Goal: Information Seeking & Learning: Learn about a topic

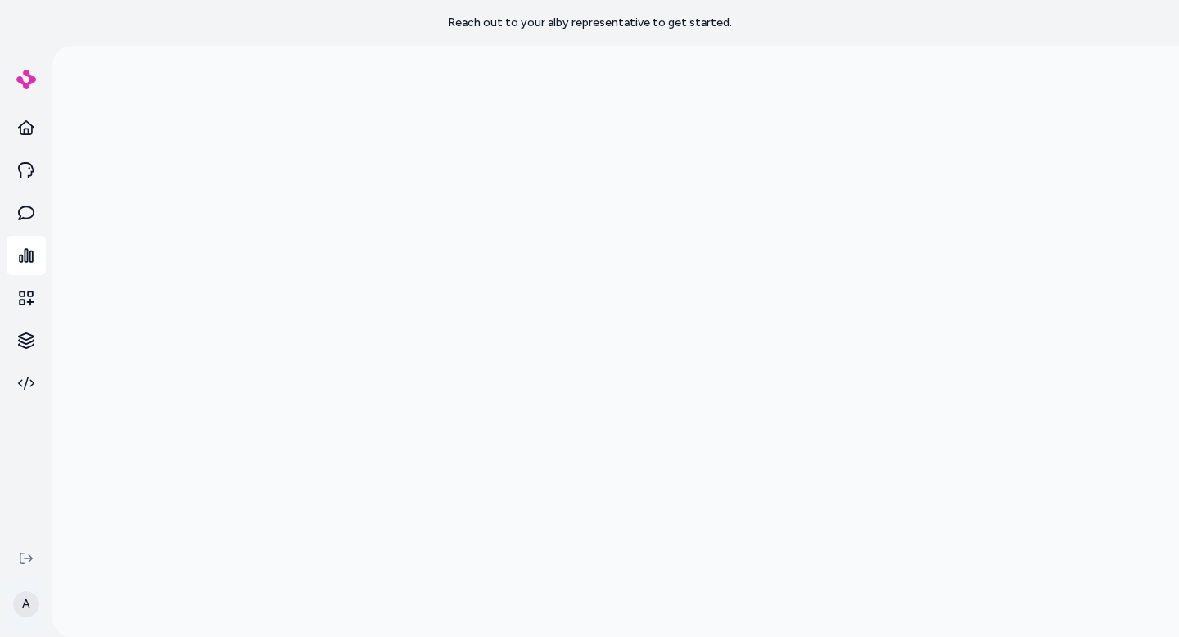
click at [23, 607] on html "Reach out to your alby representative to get started. A" at bounding box center [589, 318] width 1179 height 637
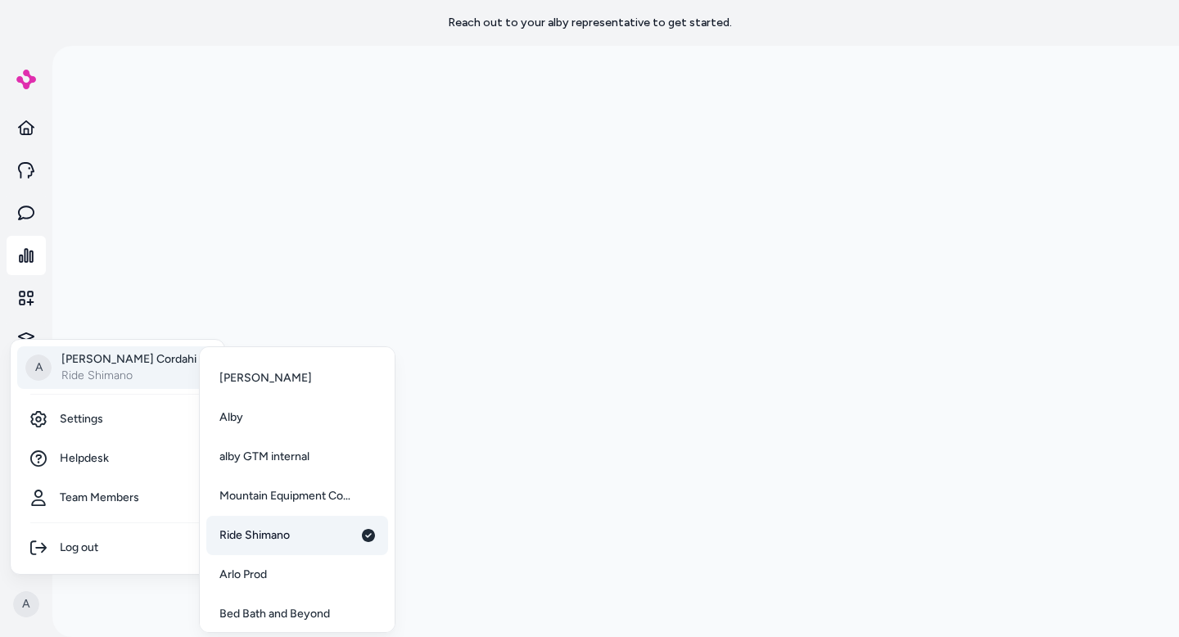
scroll to position [43, 0]
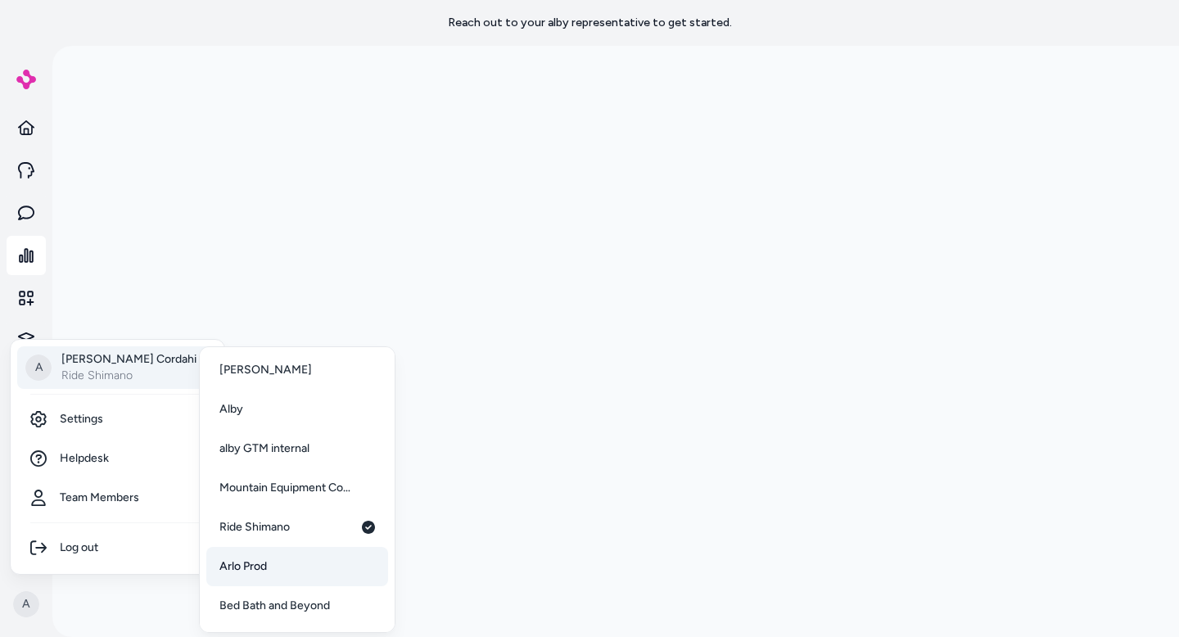
click at [253, 570] on span "Arlo Prod" at bounding box center [242, 566] width 47 height 16
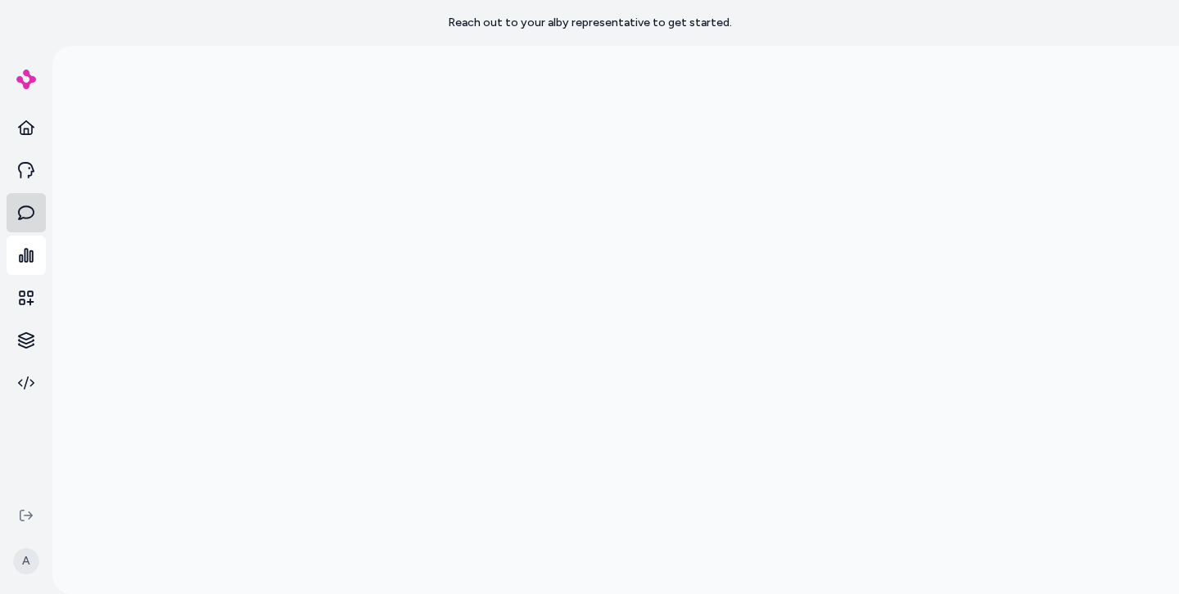
click at [34, 214] on icon at bounding box center [26, 213] width 16 height 16
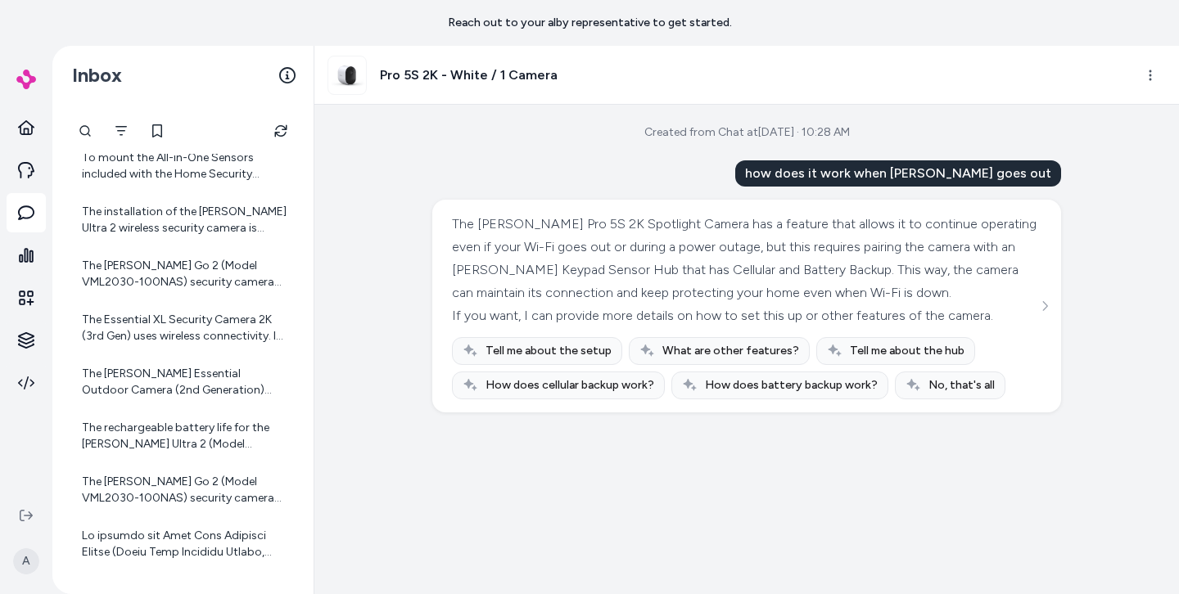
scroll to position [429, 0]
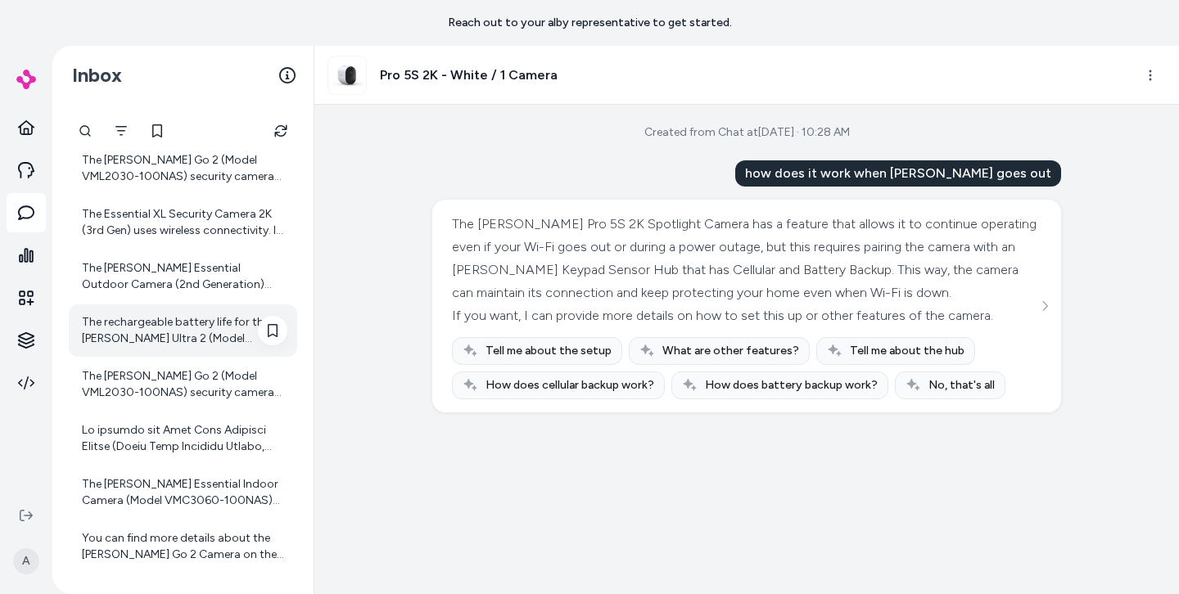
click at [207, 309] on div "The rechargeable battery life for the Arlo Ultra 2 (Model VMC5040-200NAS) is ty…" at bounding box center [183, 330] width 228 height 52
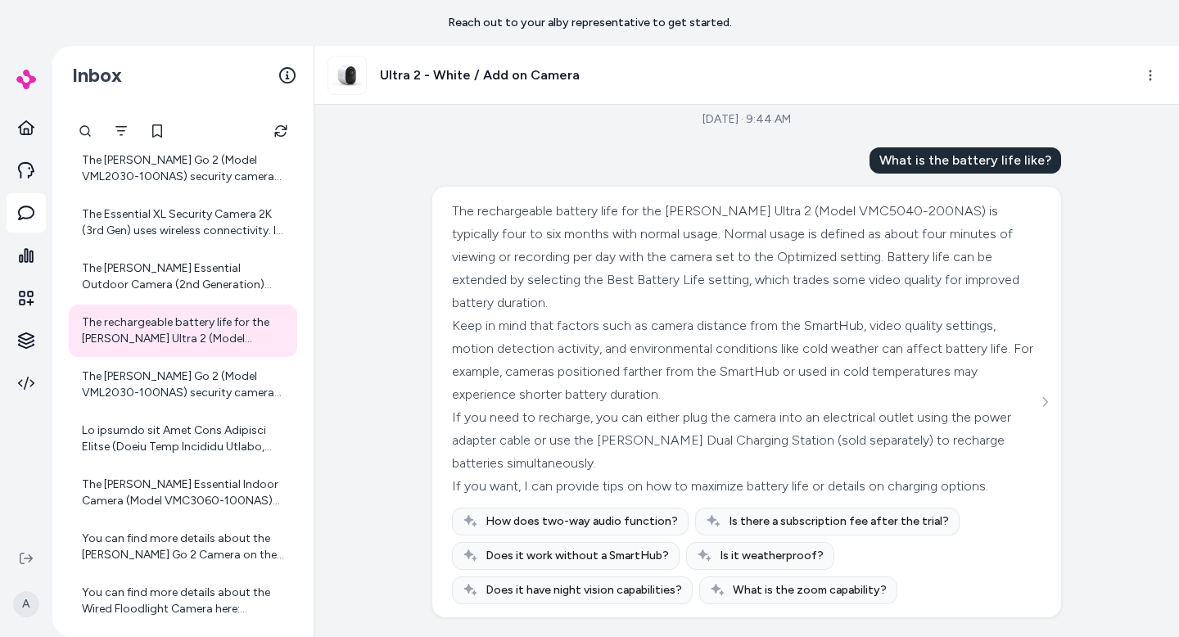
scroll to position [13, 0]
